Goal: Transaction & Acquisition: Register for event/course

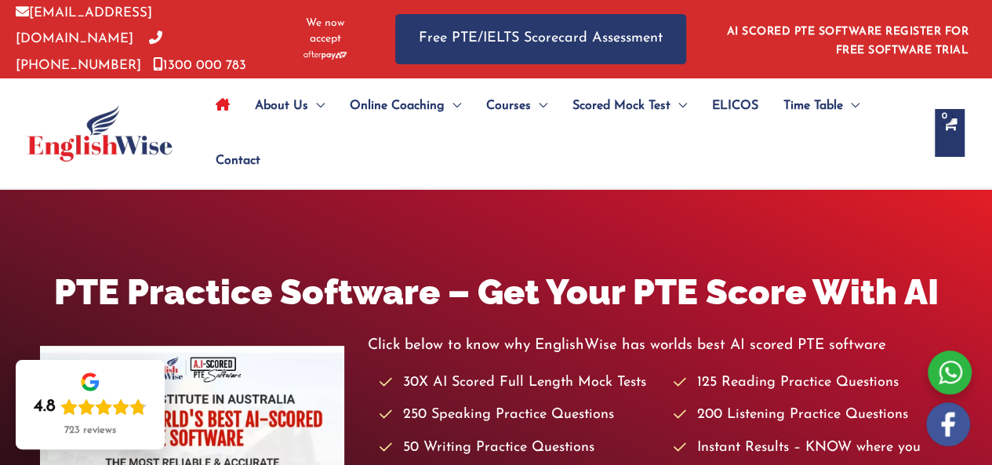
click at [885, 28] on link "AI SCORED PTE SOFTWARE REGISTER FOR FREE SOFTWARE TRIAL" at bounding box center [848, 41] width 242 height 31
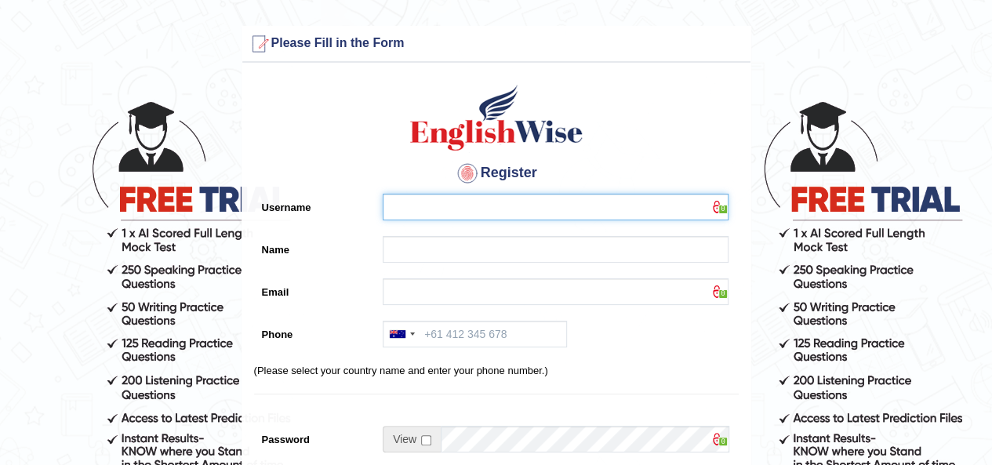
click at [526, 208] on input "Username" at bounding box center [556, 207] width 346 height 27
type input "IB"
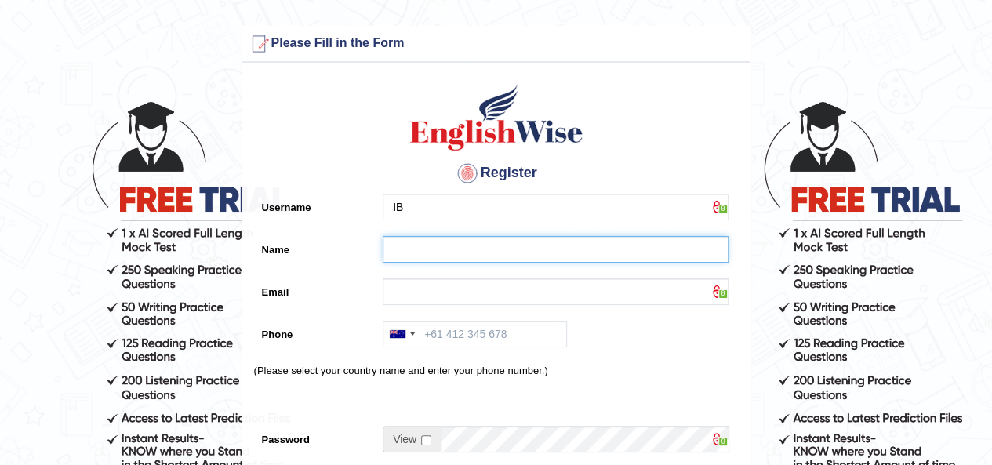
click at [475, 239] on input "Name" at bounding box center [556, 249] width 346 height 27
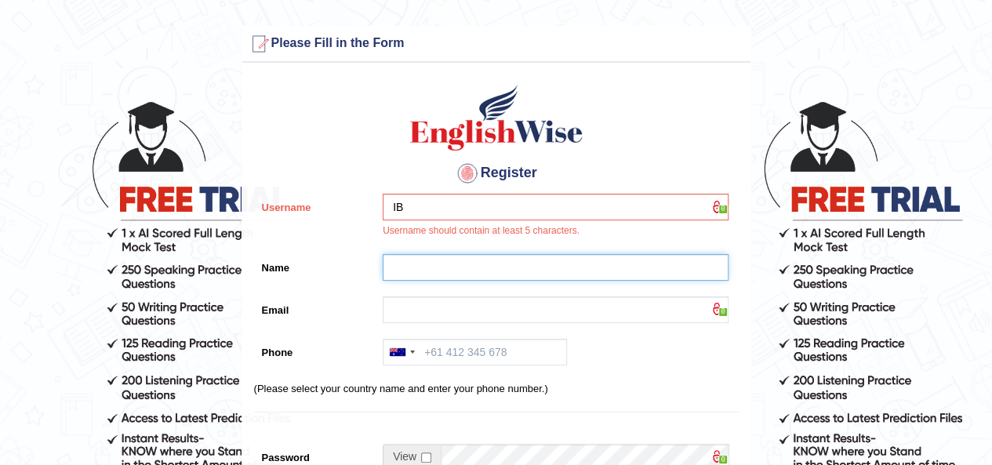
type input "[PERSON_NAME]"
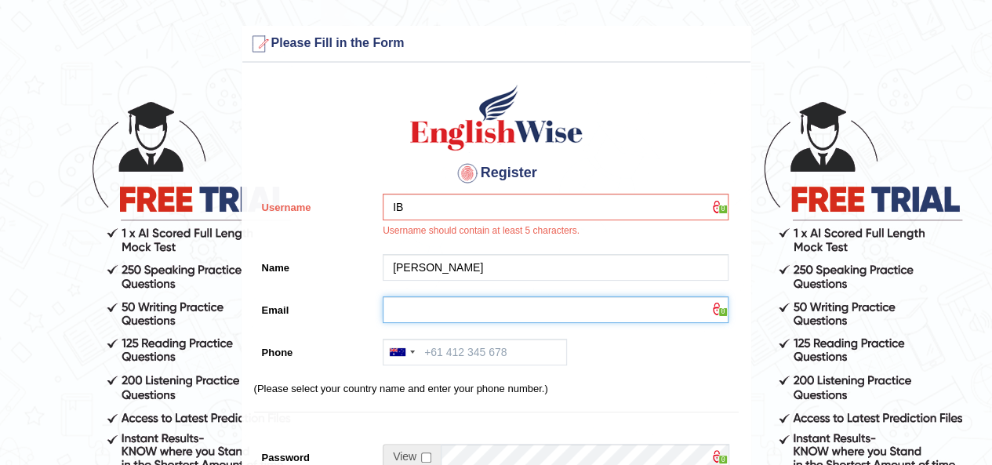
type input "ibjaji04@yahoo.co.uk"
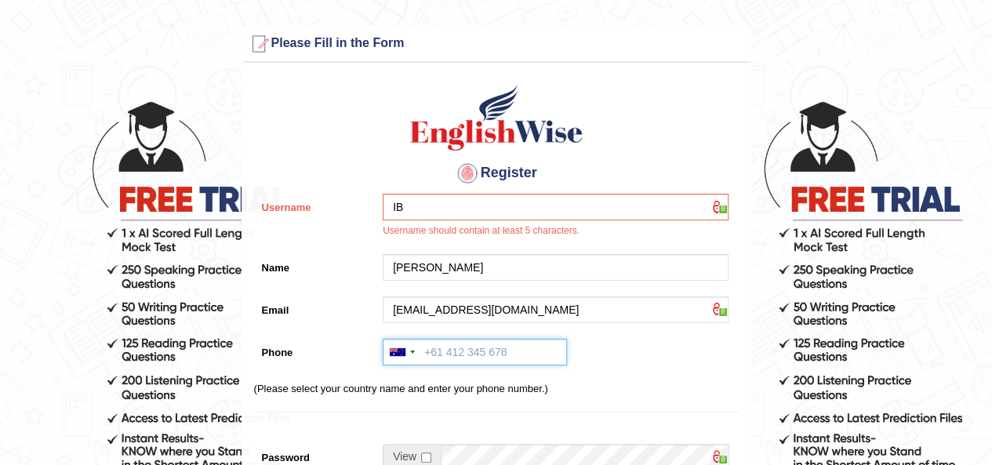
type input "+61470235851"
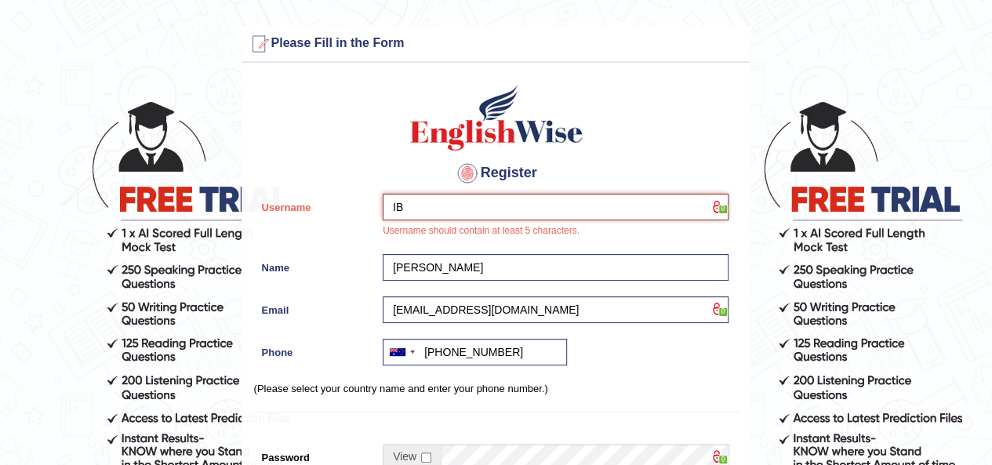
click at [411, 212] on input "IB" at bounding box center [556, 207] width 346 height 27
type input "IBJAJI"
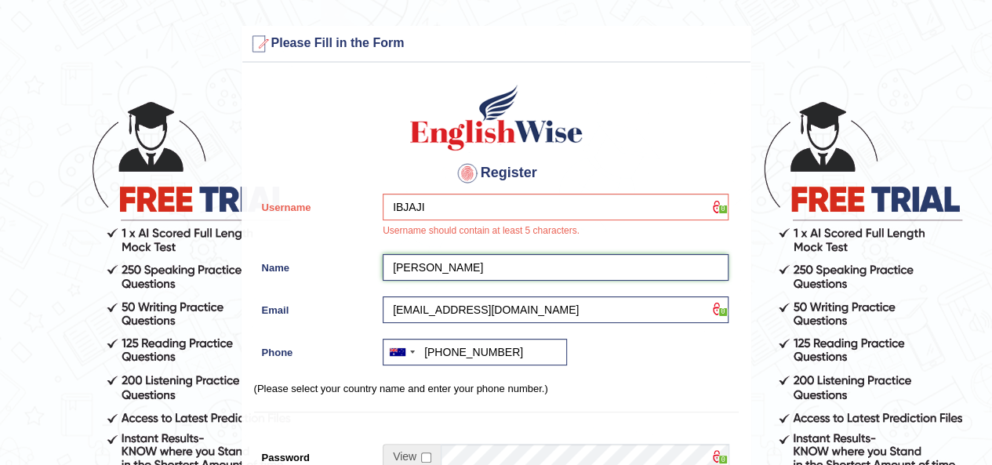
click at [523, 269] on input "IBRAHIM OLABAMIJI" at bounding box center [556, 267] width 346 height 27
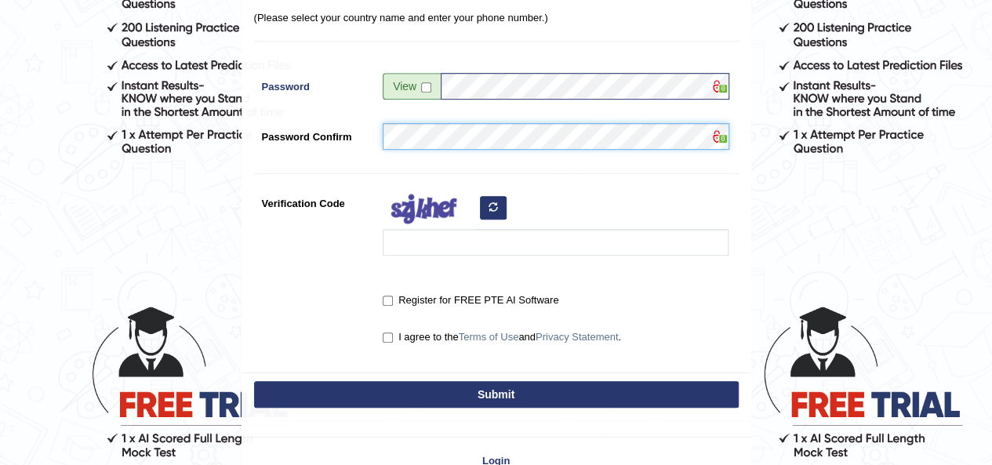
scroll to position [376, 0]
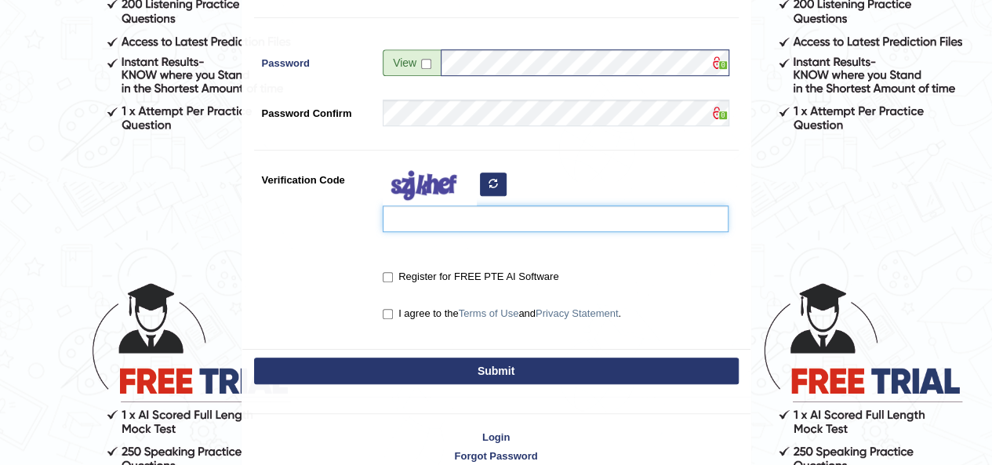
click at [491, 212] on input "Verification Code" at bounding box center [556, 218] width 346 height 27
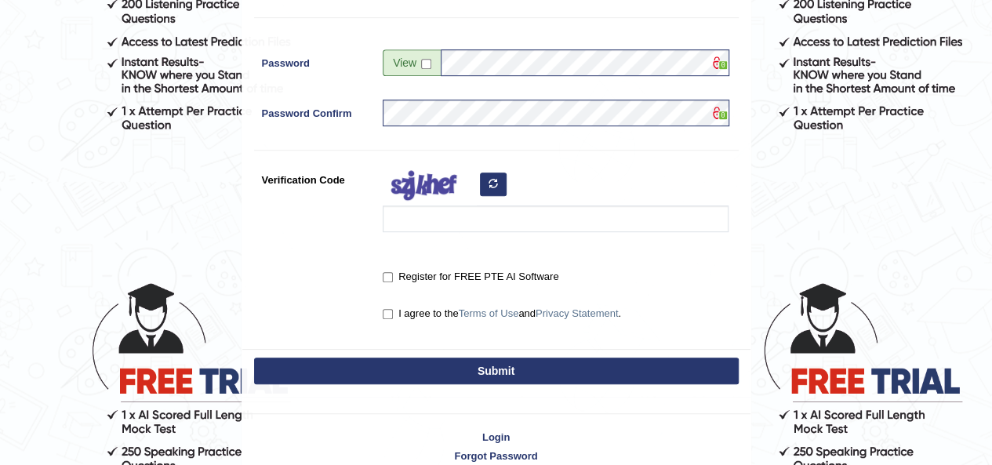
click at [492, 185] on icon "button" at bounding box center [493, 183] width 9 height 9
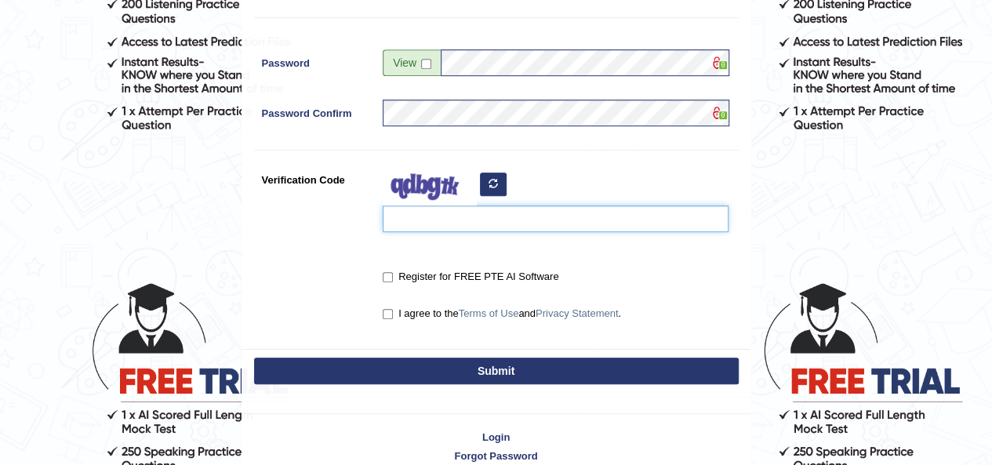
click at [445, 222] on input "Verification Code" at bounding box center [556, 218] width 346 height 27
type input "txainre"
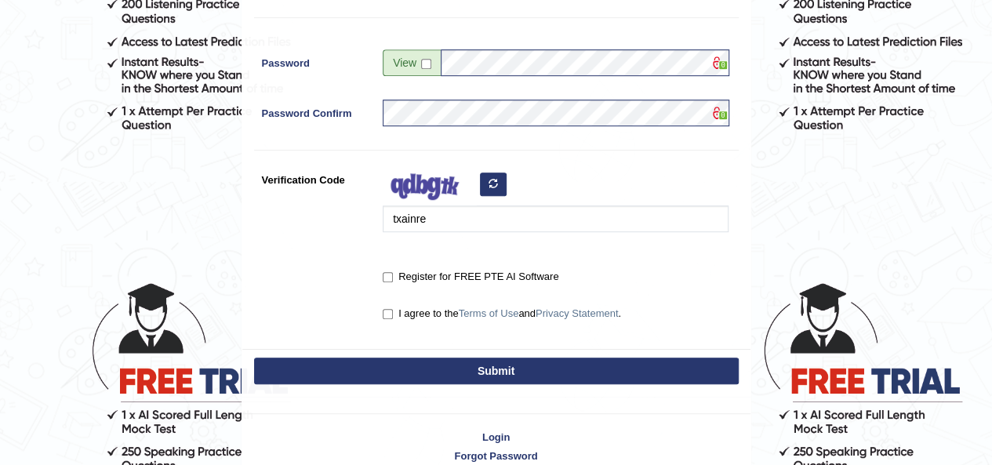
click at [387, 283] on label "Register for FREE PTE AI Software" at bounding box center [471, 277] width 176 height 16
click at [387, 282] on input "Register for FREE PTE AI Software" at bounding box center [388, 277] width 10 height 10
checkbox input "true"
click at [389, 311] on input "I agree to the Terms of Use and Privacy Statement ." at bounding box center [388, 314] width 10 height 10
checkbox input "true"
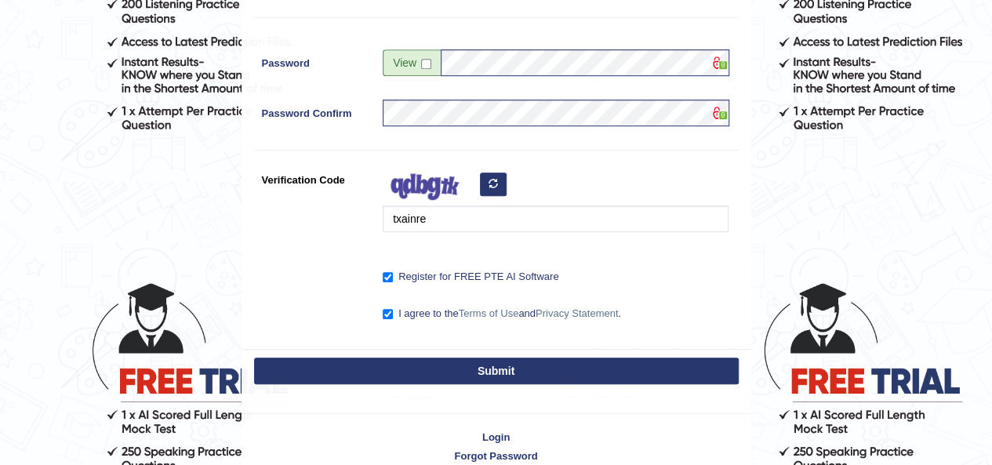
click at [446, 367] on button "Submit" at bounding box center [496, 371] width 485 height 27
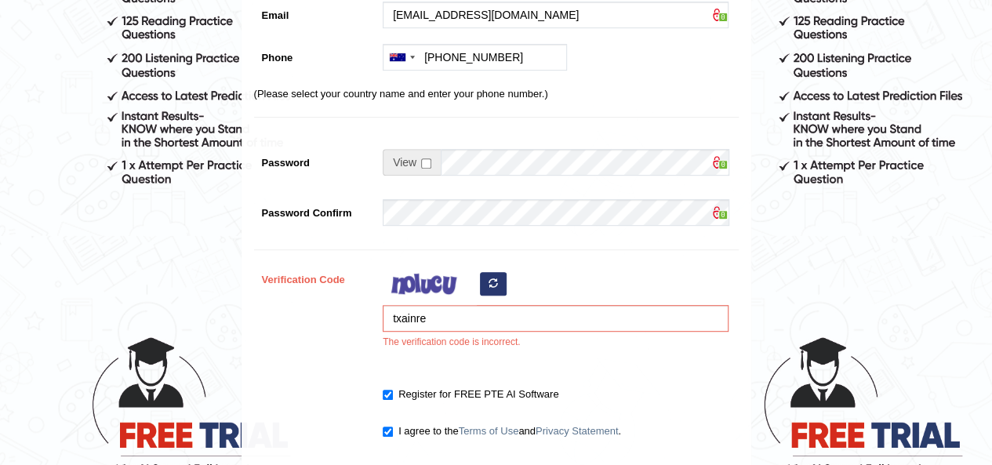
scroll to position [345, 0]
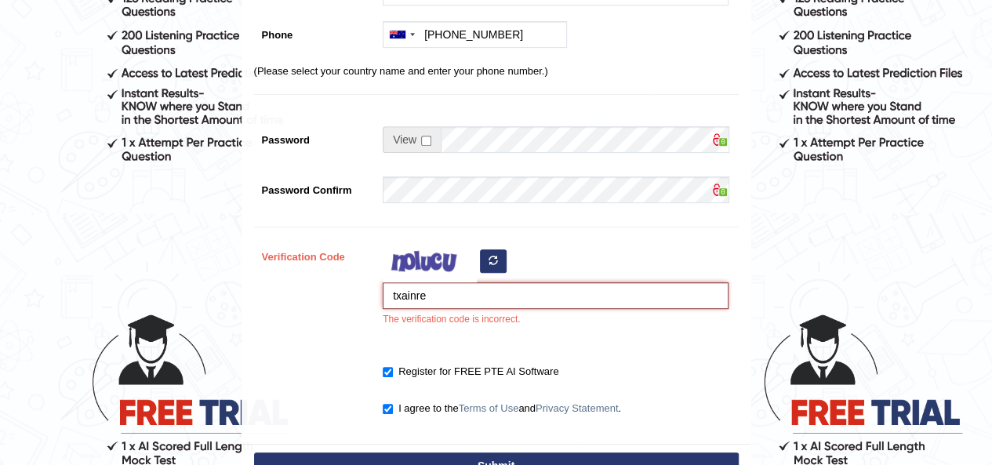
click at [445, 302] on input "txainre" at bounding box center [556, 295] width 346 height 27
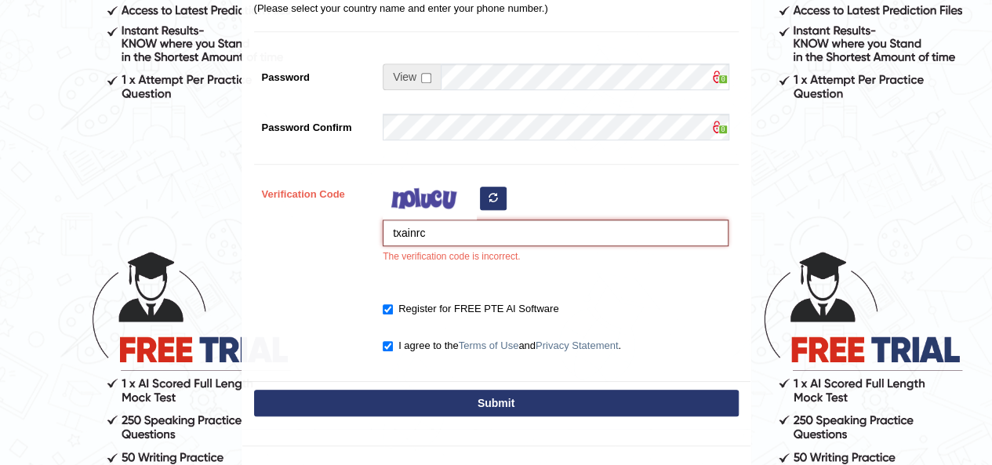
scroll to position [439, 0]
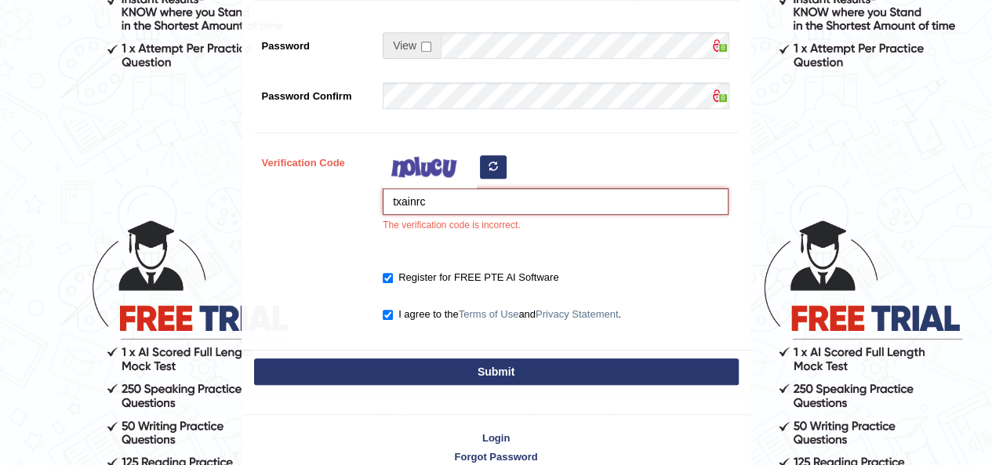
type input "txainrc"
click at [568, 371] on button "Submit" at bounding box center [496, 371] width 485 height 27
type input "+61470235851"
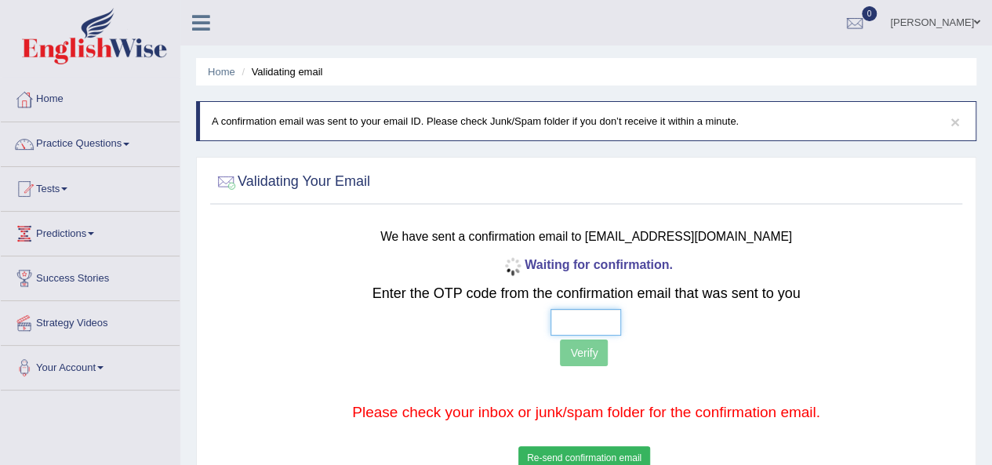
click at [585, 319] on input "text" at bounding box center [585, 322] width 71 height 27
type input "3 7 1 0"
click at [590, 358] on button "Verify" at bounding box center [584, 353] width 48 height 27
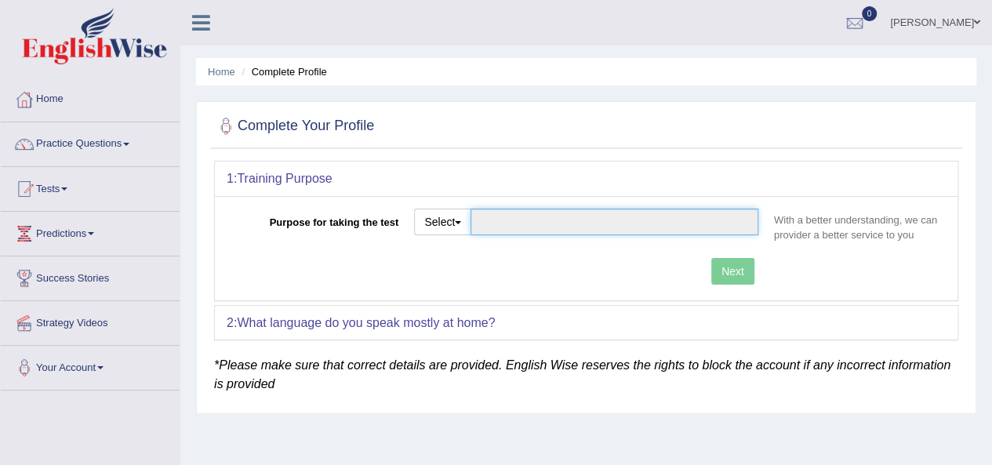
click at [491, 225] on input "Purpose for taking the test" at bounding box center [614, 222] width 288 height 27
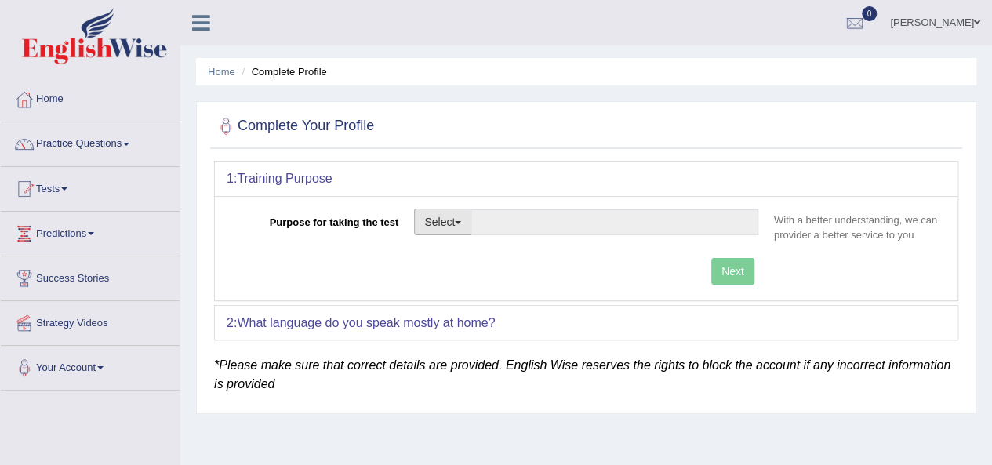
click at [463, 224] on button "Select" at bounding box center [442, 222] width 57 height 27
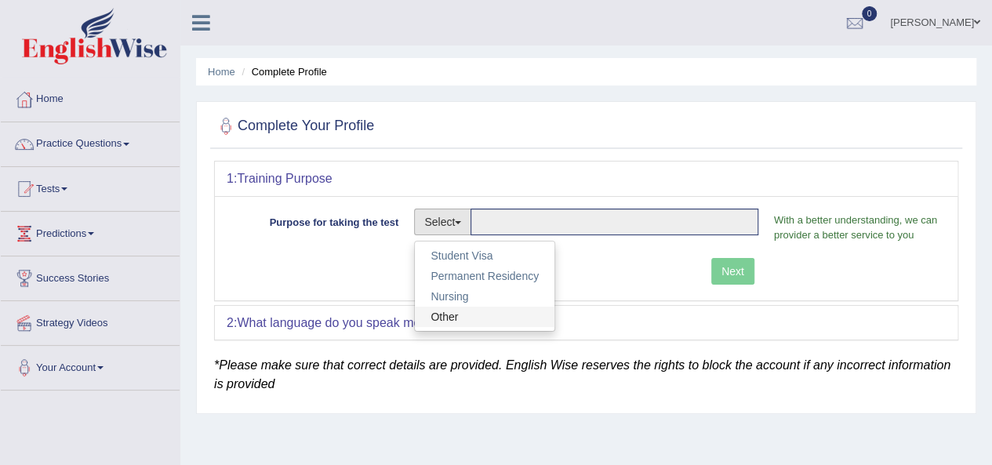
click at [468, 310] on link "Other" at bounding box center [485, 317] width 140 height 20
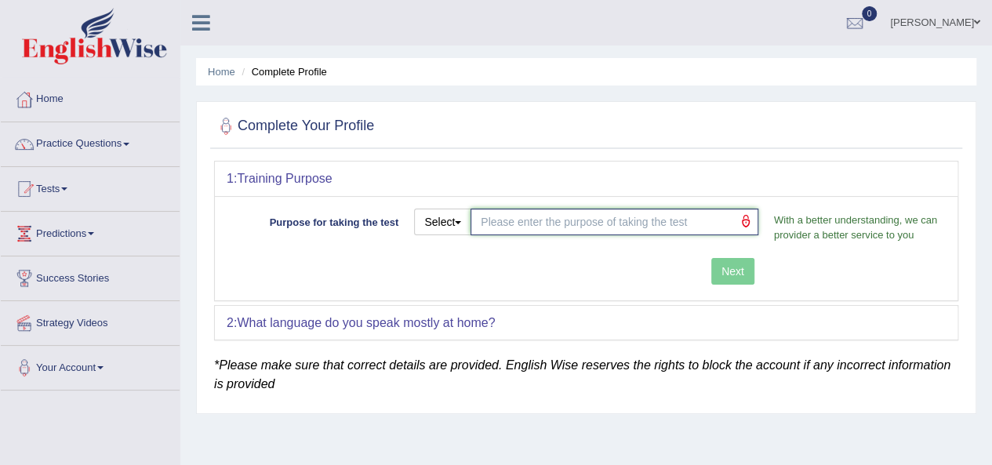
click at [528, 220] on input "Purpose for taking the test" at bounding box center [614, 222] width 288 height 27
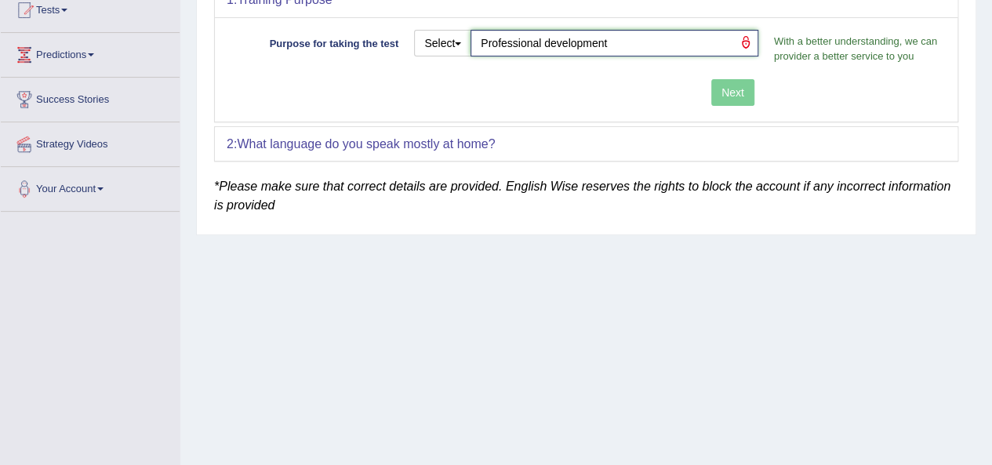
scroll to position [188, 0]
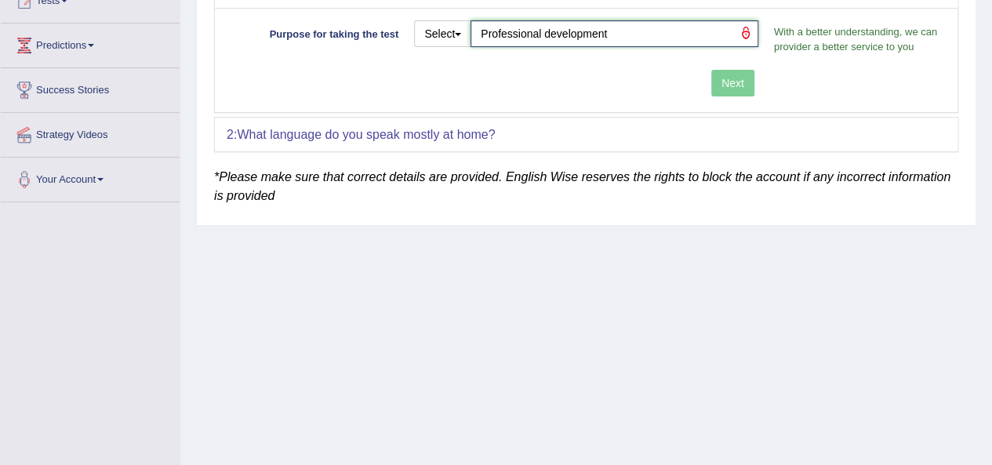
type input "Professional development"
click at [526, 136] on div "1: Training Purpose Purpose for taking the test Select Student Visa Permanent R…" at bounding box center [586, 63] width 744 height 180
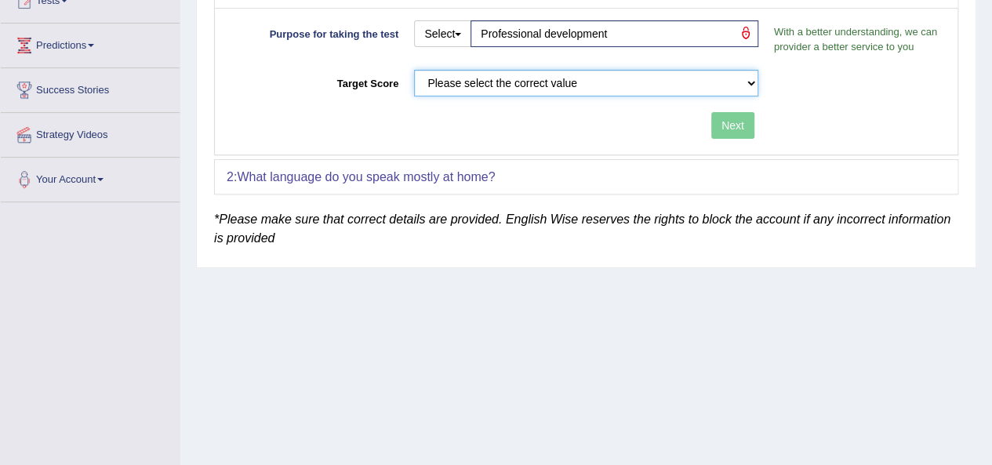
click at [684, 82] on select "Please select the correct value 50 (6 bands) 58 (6.5 bands) 65 (7 bands) 79 (8 …" at bounding box center [586, 83] width 344 height 27
select select "79"
click at [414, 70] on select "Please select the correct value 50 (6 bands) 58 (6.5 bands) 65 (7 bands) 79 (8 …" at bounding box center [586, 83] width 344 height 27
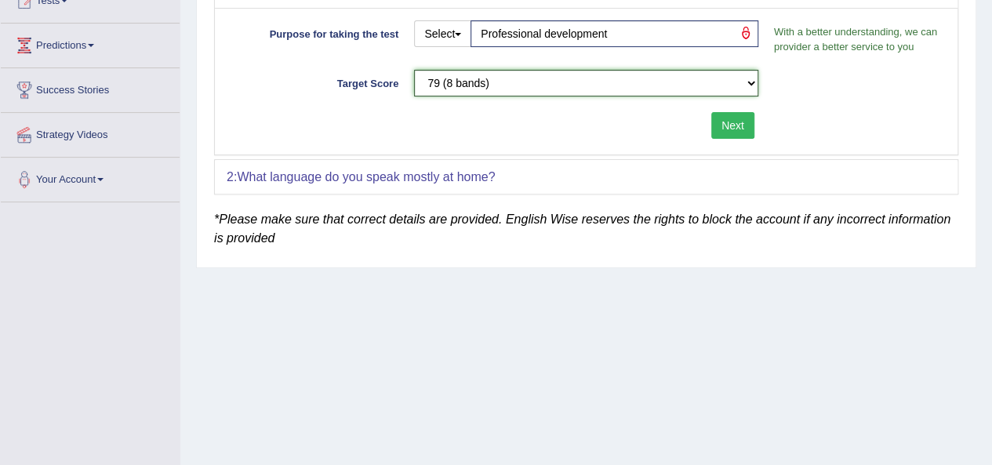
click at [627, 78] on select "Please select the correct value 50 (6 bands) 58 (6.5 bands) 65 (7 bands) 79 (8 …" at bounding box center [586, 83] width 344 height 27
click at [414, 70] on select "Please select the correct value 50 (6 bands) 58 (6.5 bands) 65 (7 bands) 79 (8 …" at bounding box center [586, 83] width 344 height 27
click at [641, 165] on div "2: What language do you speak mostly at home?" at bounding box center [586, 177] width 743 height 35
click at [677, 186] on div "2: What language do you speak mostly at home?" at bounding box center [586, 177] width 743 height 35
click at [530, 174] on div "2: What language do you speak mostly at home?" at bounding box center [586, 177] width 743 height 35
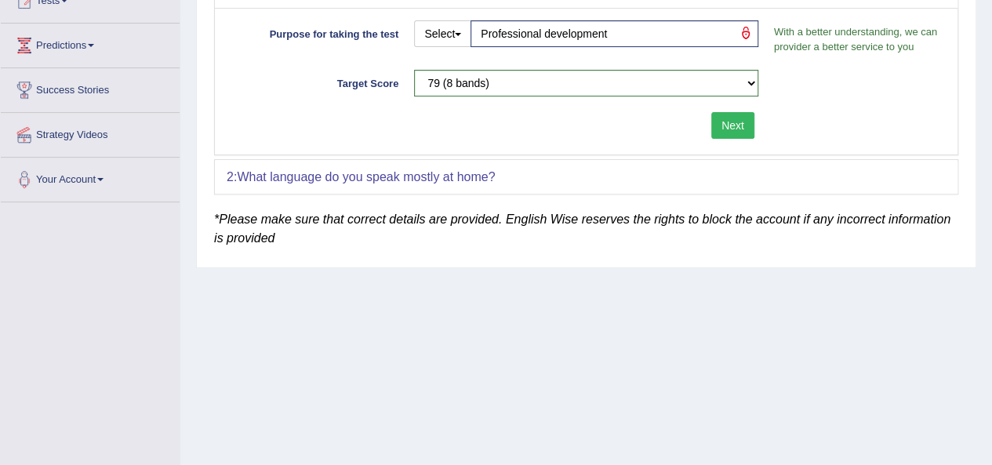
click at [499, 171] on div "2: What language do you speak mostly at home?" at bounding box center [586, 177] width 743 height 35
click at [455, 175] on b "What language do you speak mostly at home?" at bounding box center [366, 176] width 258 height 13
click at [737, 124] on button "Next" at bounding box center [732, 125] width 43 height 27
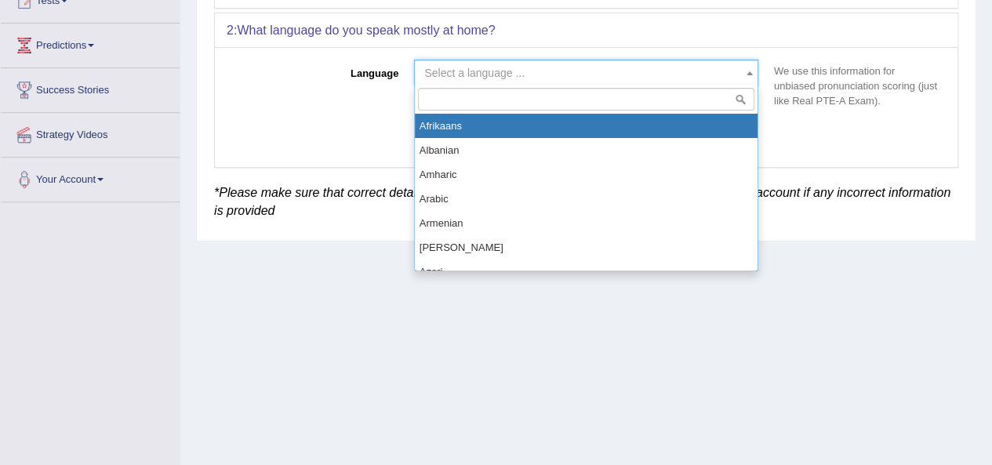
click at [746, 76] on span at bounding box center [750, 72] width 16 height 25
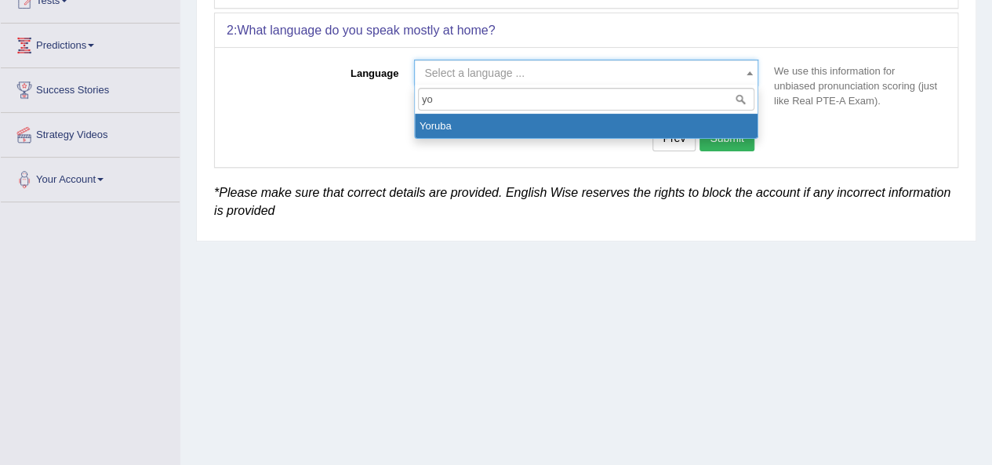
type input "yo"
select select "Yoruba"
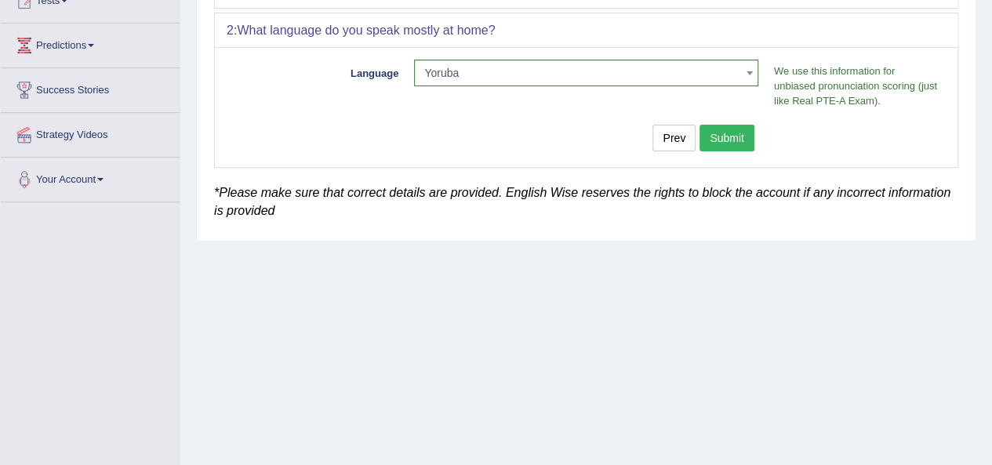
click at [732, 142] on button "Submit" at bounding box center [726, 138] width 55 height 27
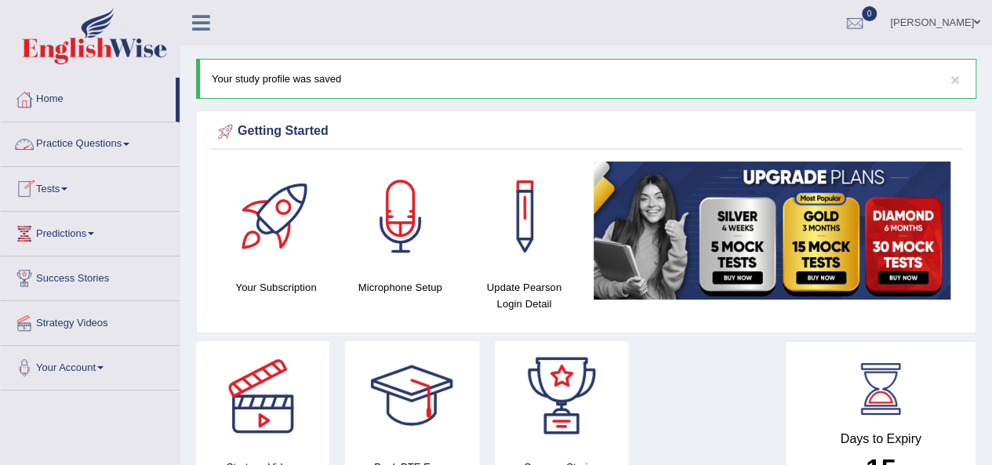
click at [52, 144] on link "Practice Questions" at bounding box center [90, 141] width 179 height 39
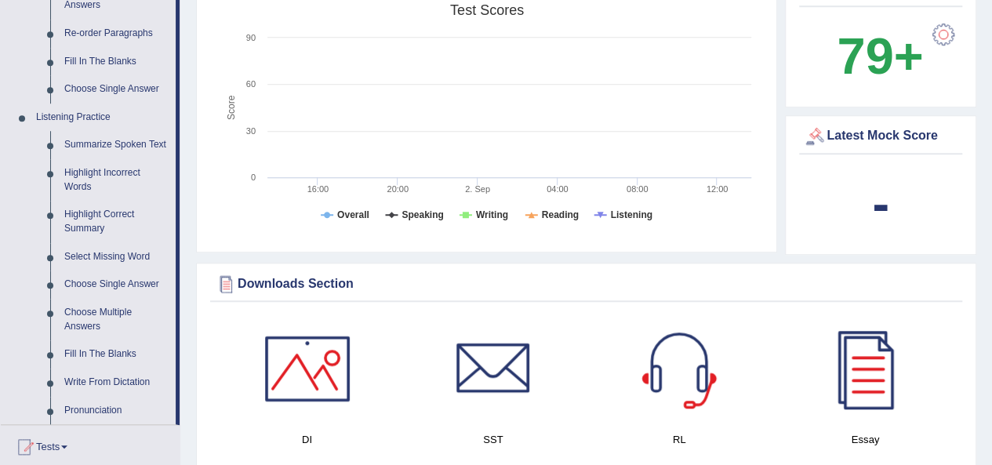
scroll to position [582, 0]
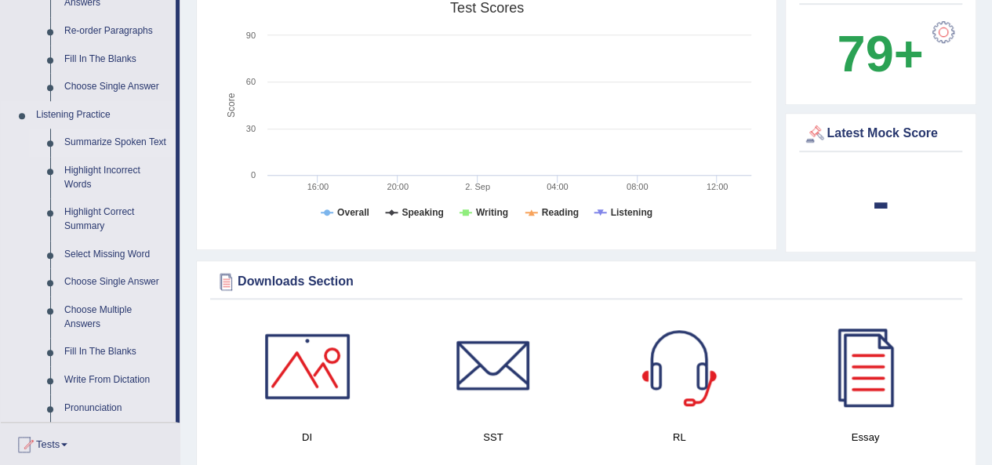
click at [89, 143] on link "Summarize Spoken Text" at bounding box center [116, 143] width 118 height 28
